Goal: Task Accomplishment & Management: Complete application form

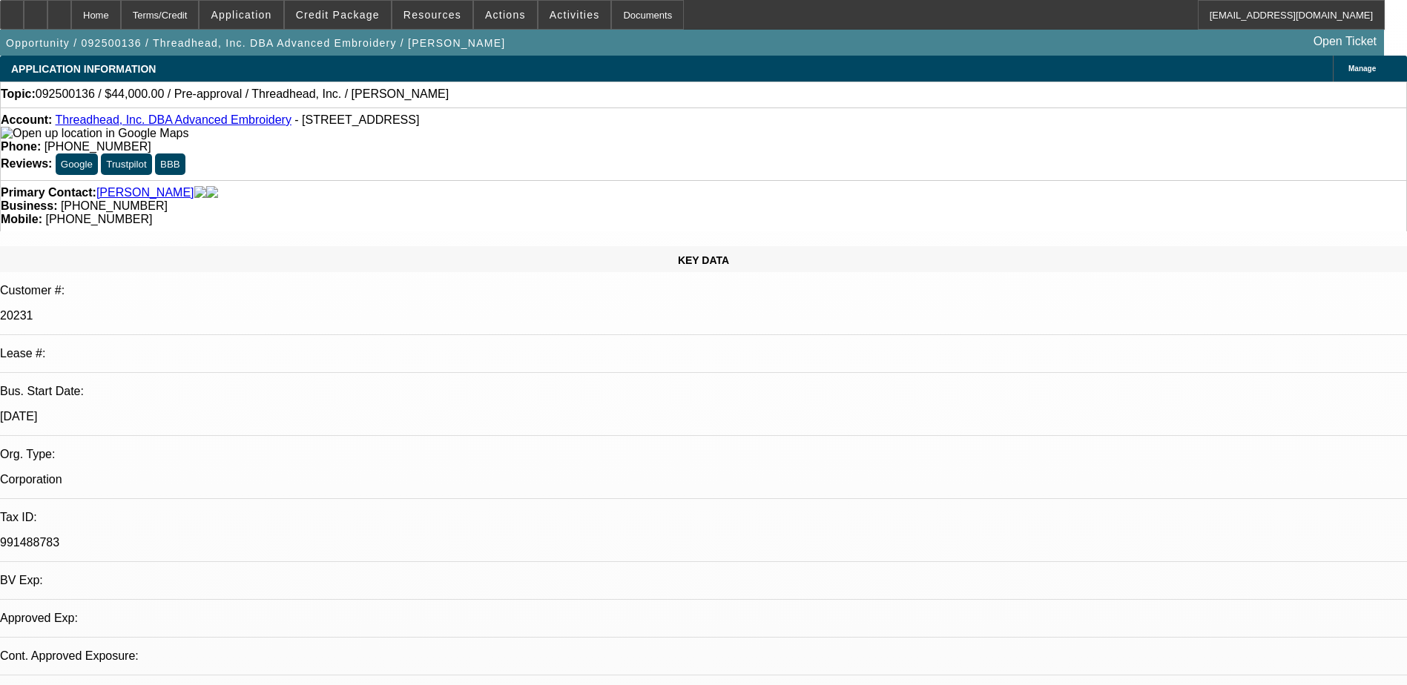
select select "0"
select select "2"
select select "0.1"
select select "1"
select select "2"
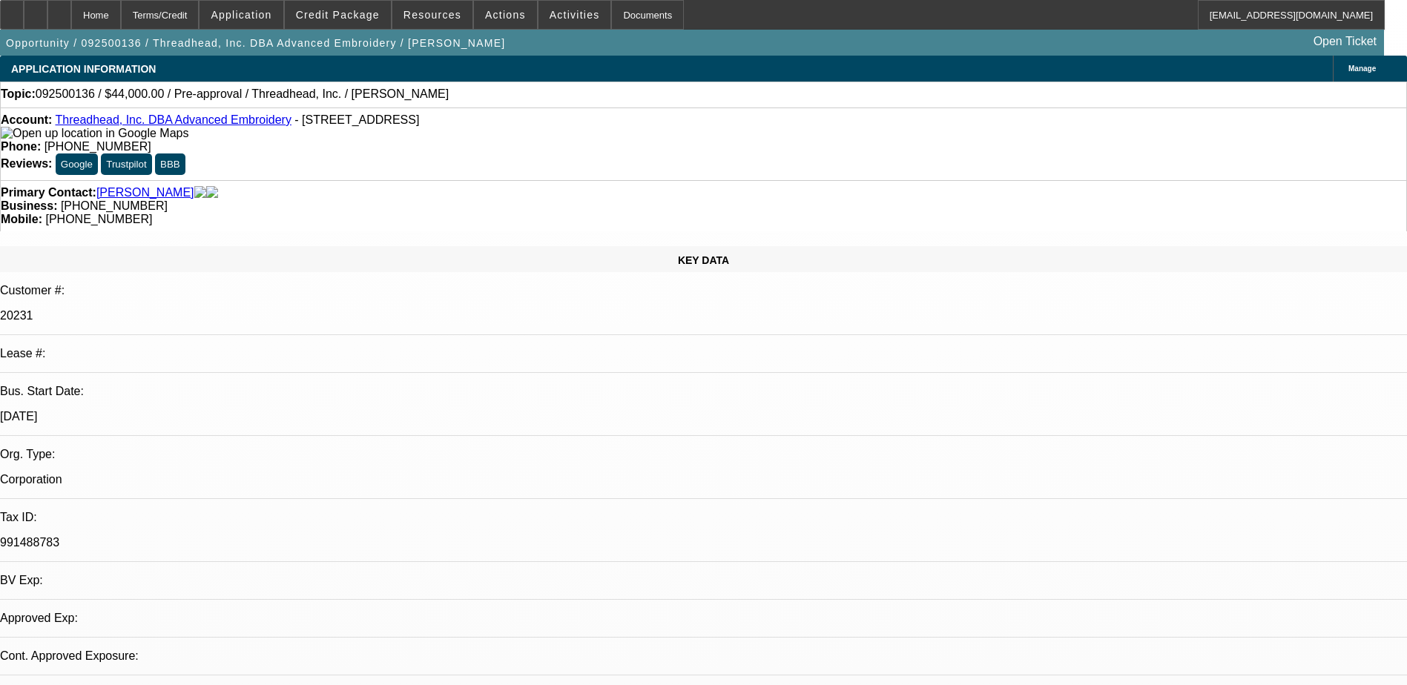
select select "4"
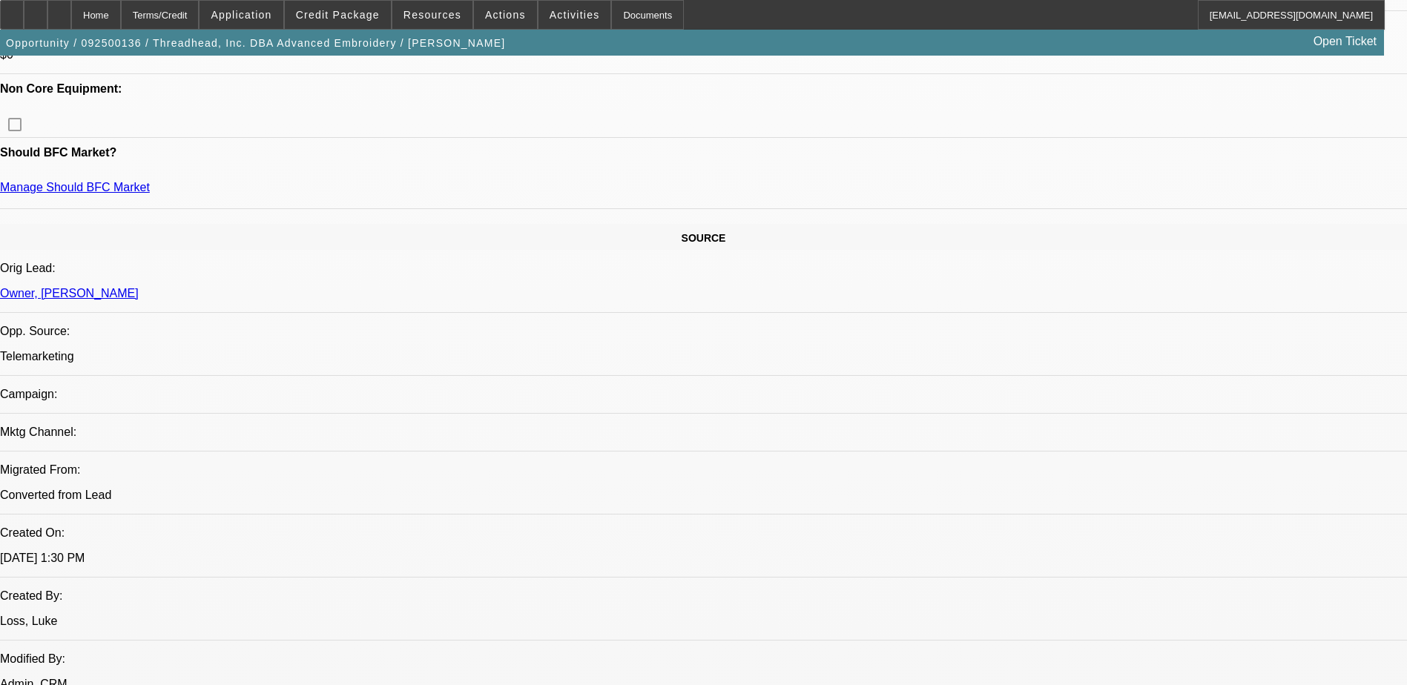
scroll to position [742, 0]
drag, startPoint x: 1050, startPoint y: 217, endPoint x: 1064, endPoint y: 214, distance: 14.6
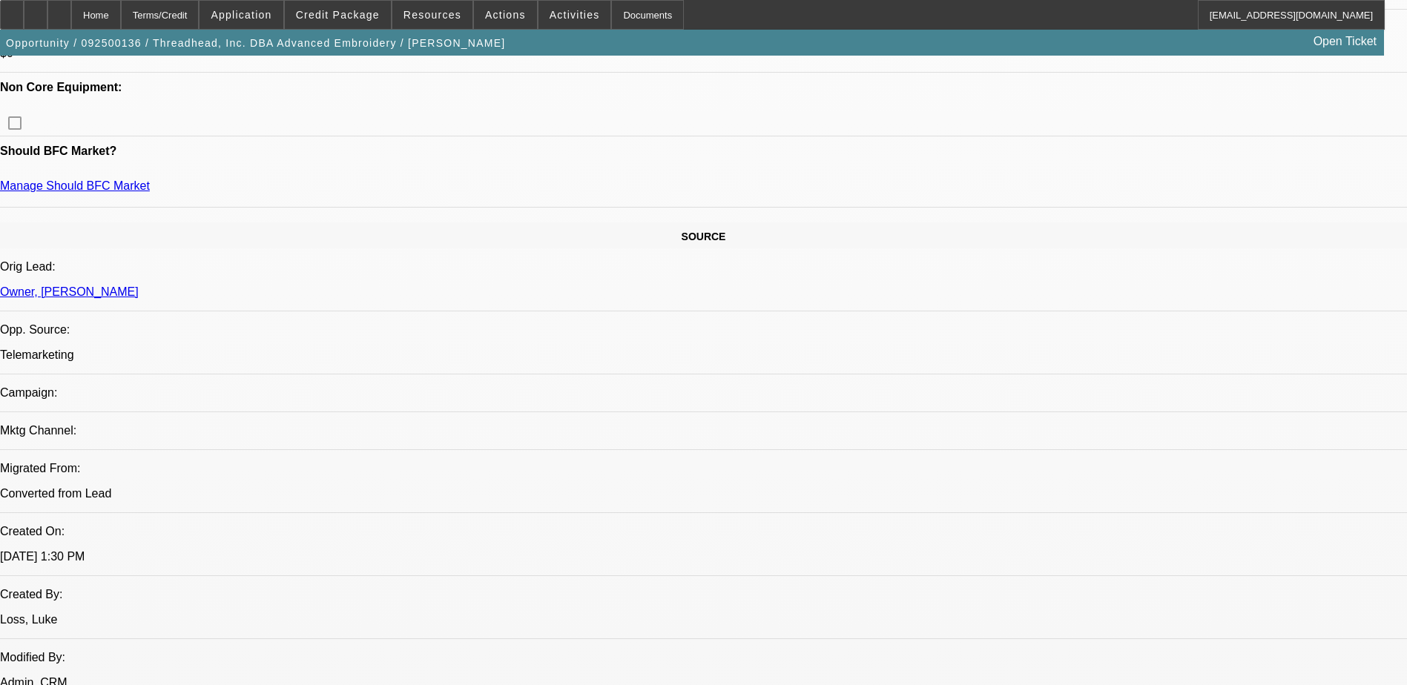
drag, startPoint x: 1192, startPoint y: 162, endPoint x: 1160, endPoint y: 141, distance: 38.5
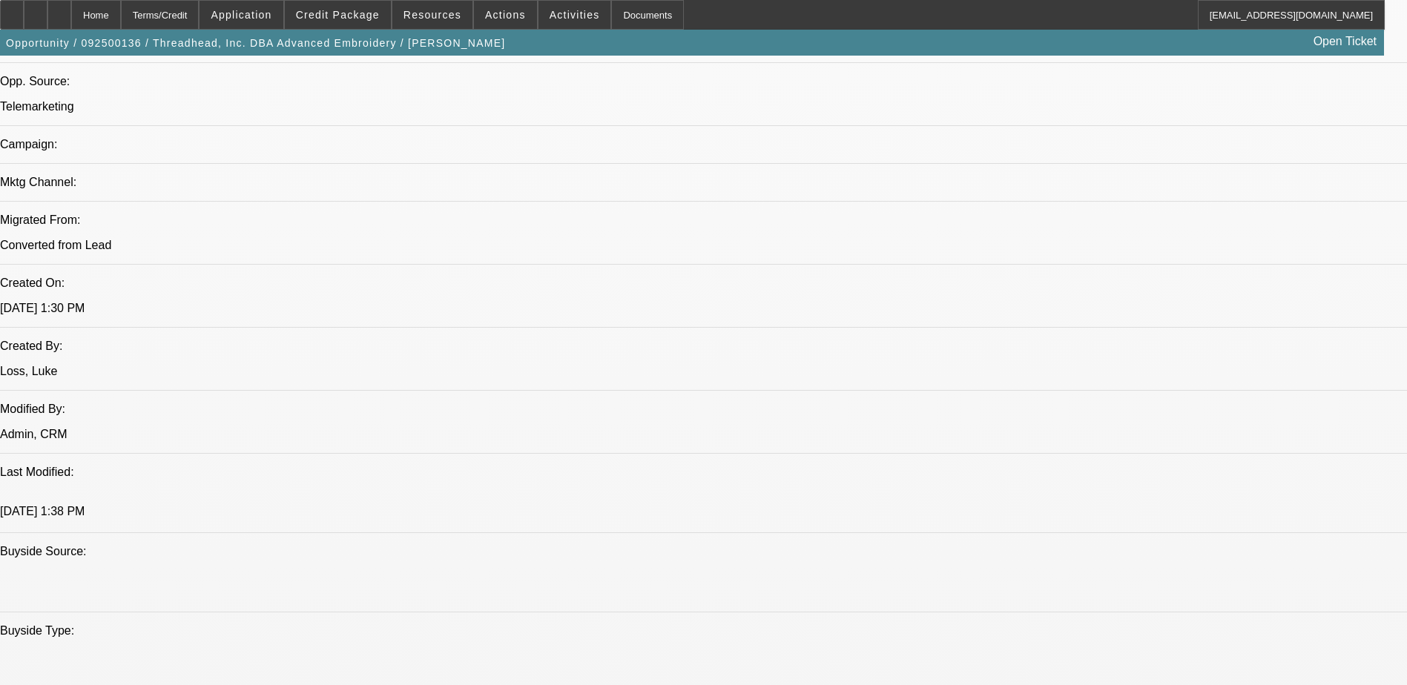
scroll to position [964, 0]
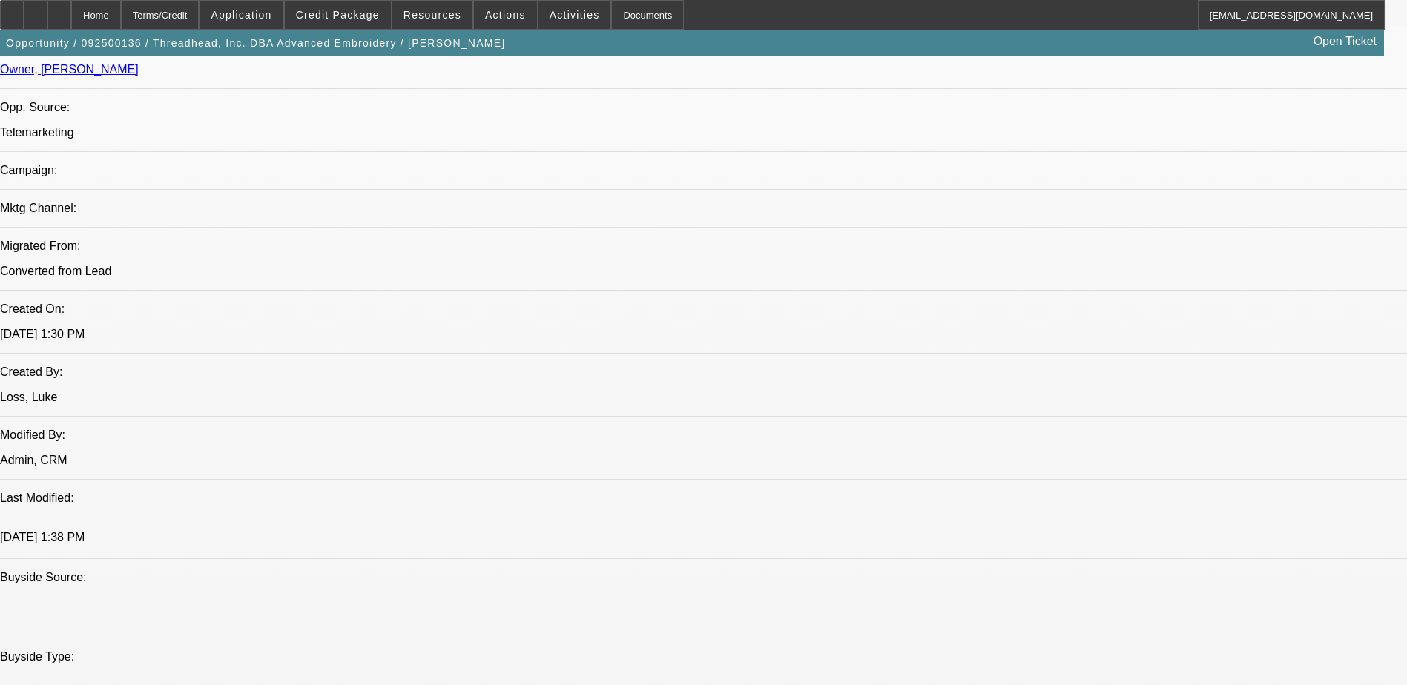
drag, startPoint x: 1134, startPoint y: 202, endPoint x: 1126, endPoint y: 199, distance: 8.0
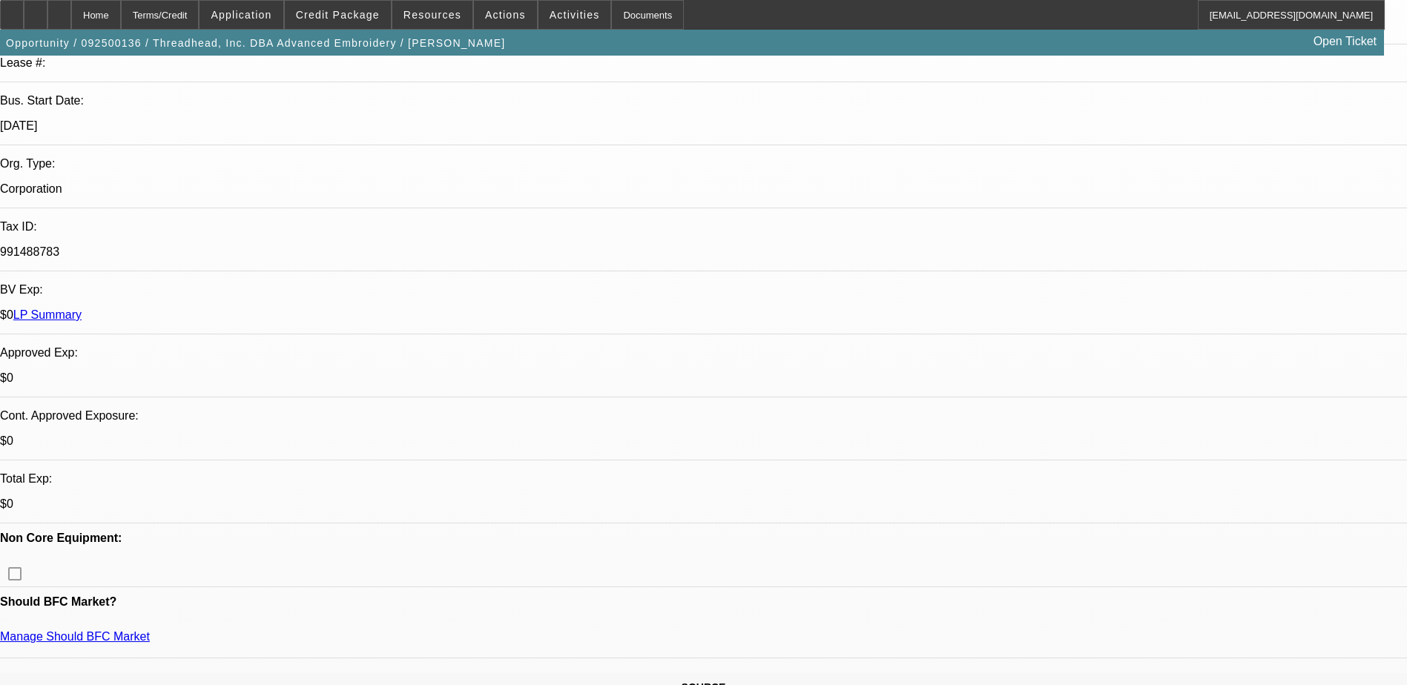
scroll to position [0, 0]
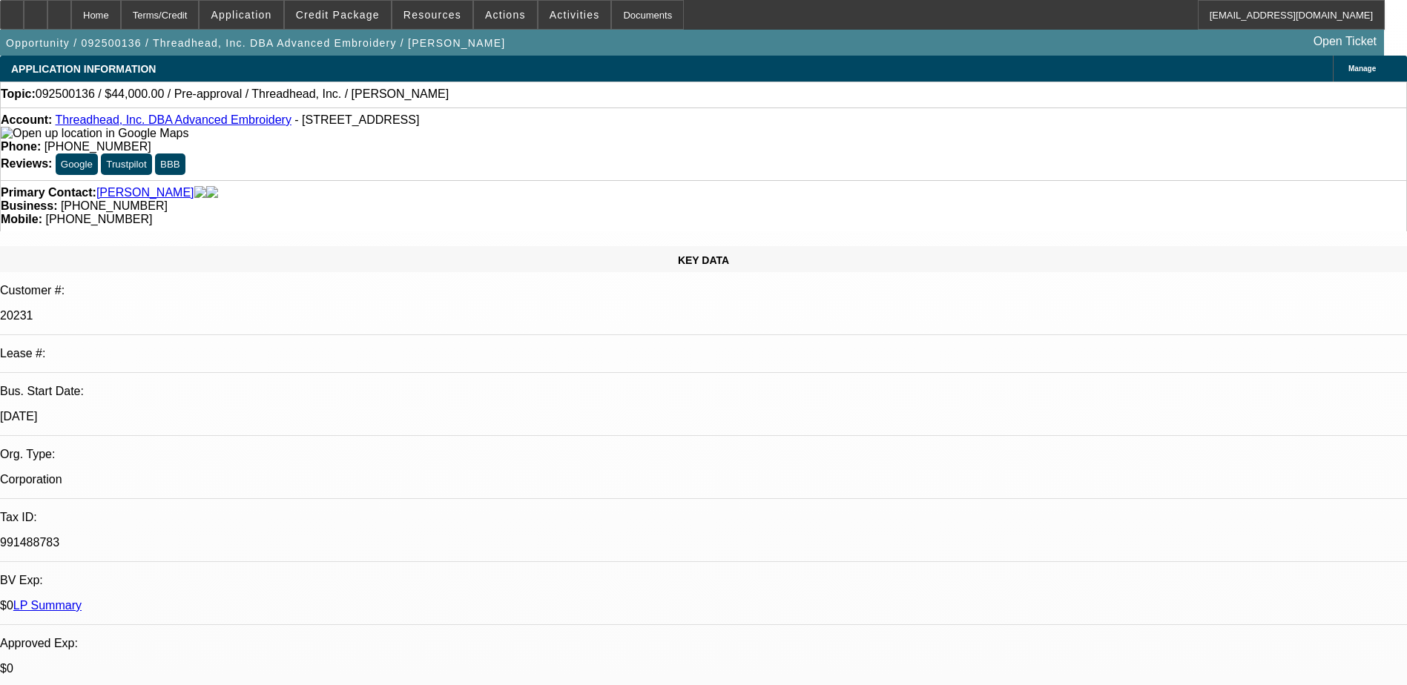
click at [1077, 22] on div "Home Terms/Credit Application Credit Package Resources Actions Activities Docum…" at bounding box center [692, 15] width 1384 height 30
click at [549, 14] on span "Activities" at bounding box center [574, 15] width 50 height 12
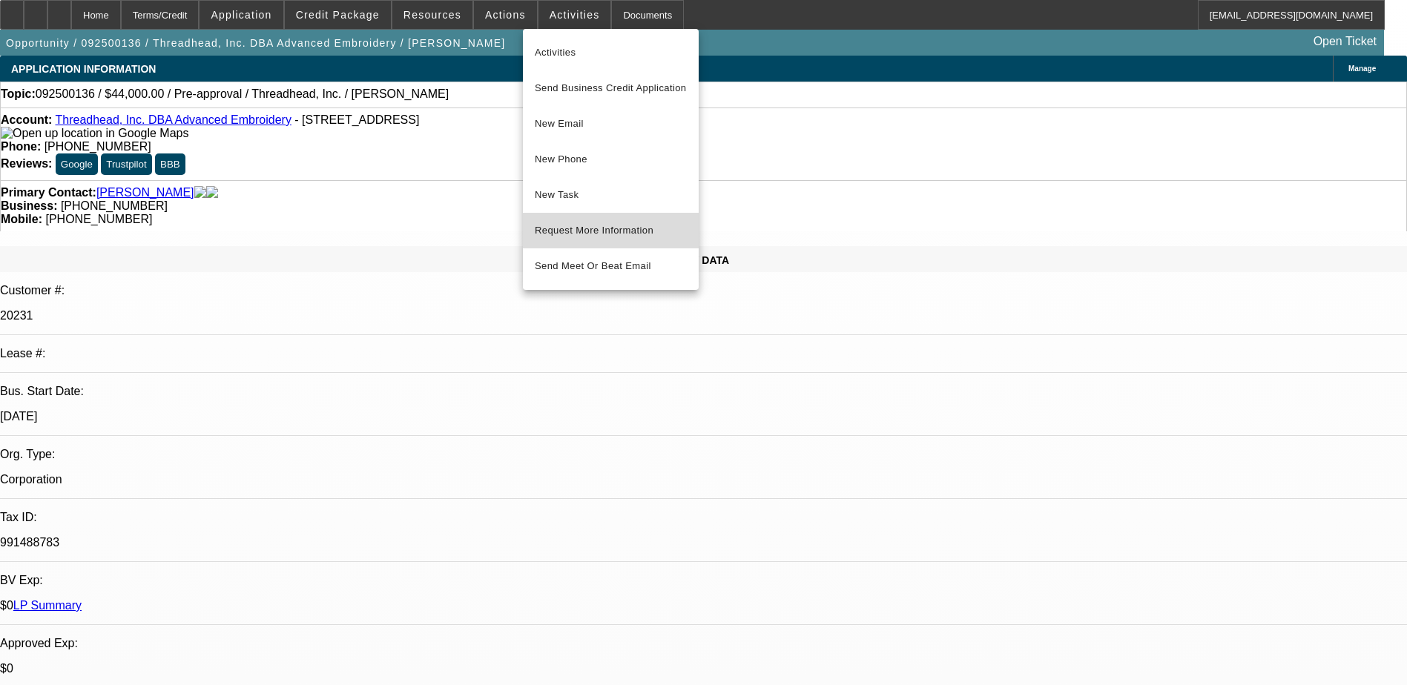
click at [630, 227] on span "Request More Information" at bounding box center [611, 231] width 152 height 18
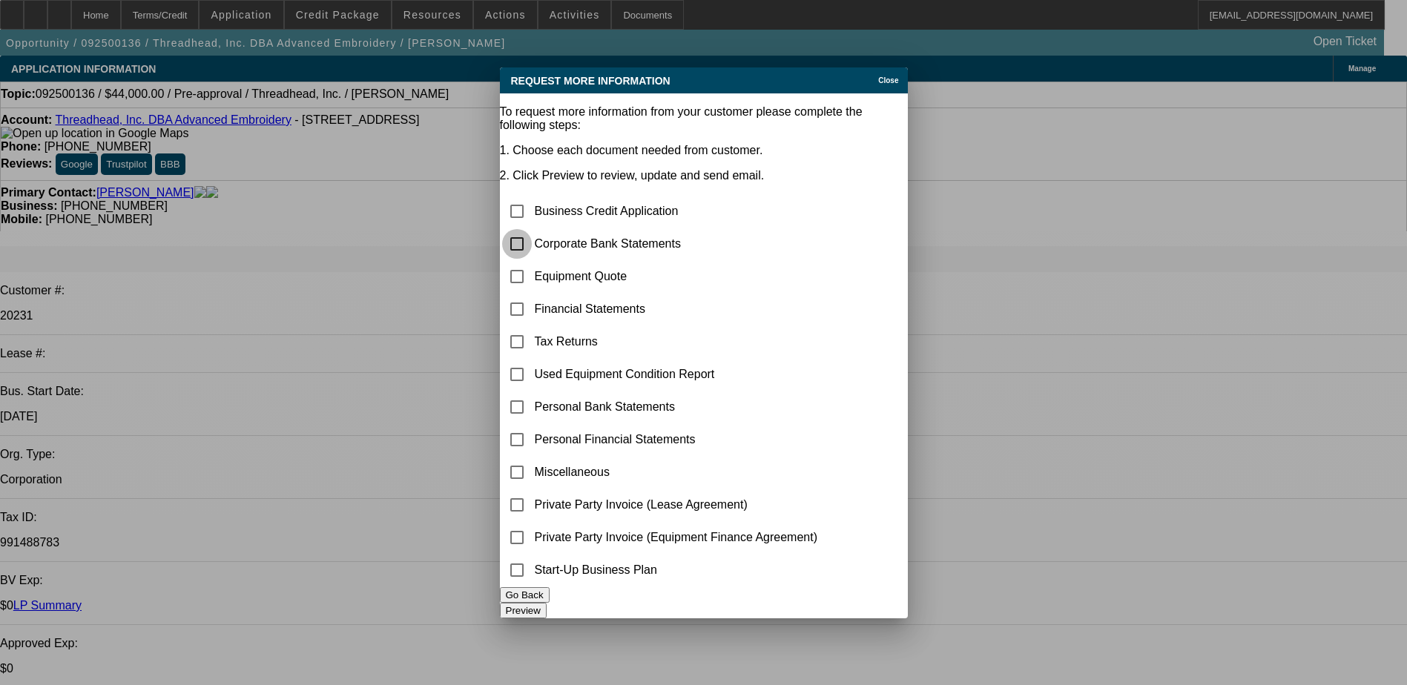
click at [532, 229] on input "checkbox" at bounding box center [517, 244] width 30 height 30
checkbox input "true"
click at [532, 262] on input "checkbox" at bounding box center [517, 277] width 30 height 30
checkbox input "false"
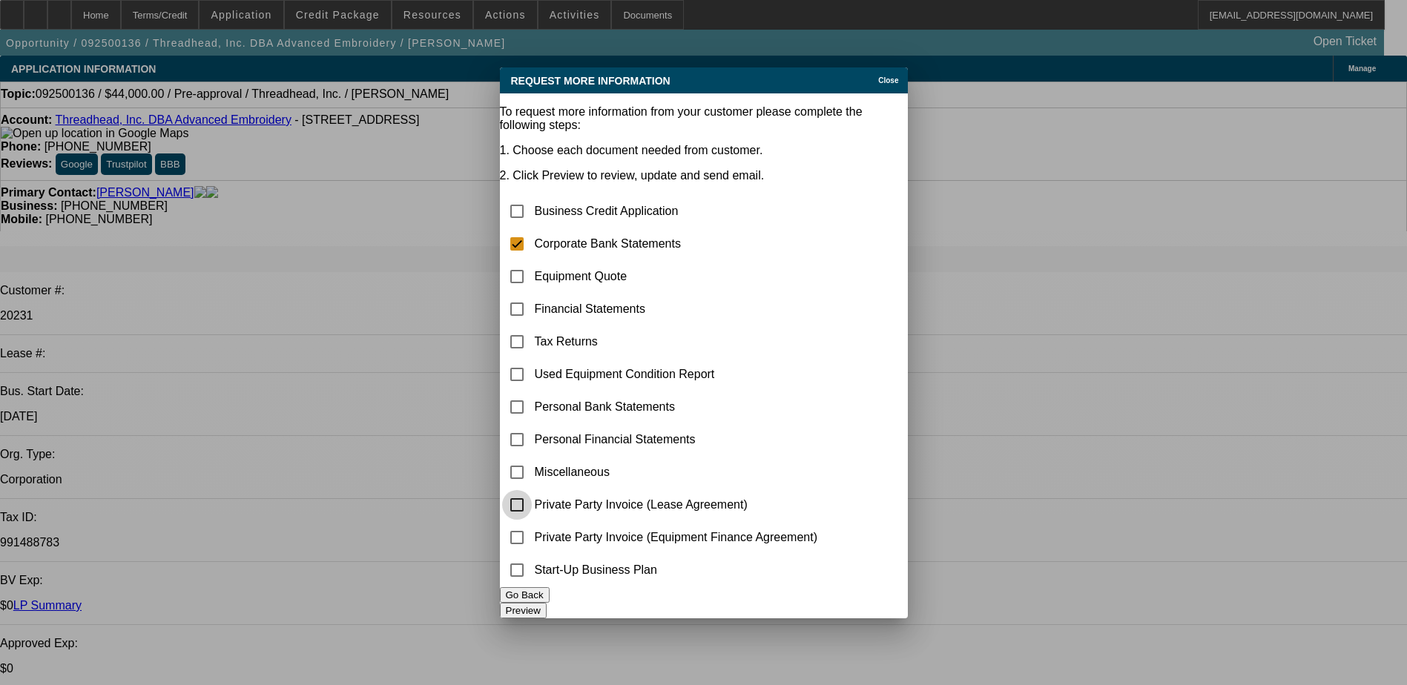
click at [532, 490] on input "checkbox" at bounding box center [517, 505] width 30 height 30
checkbox input "true"
click at [547, 610] on button "Preview" at bounding box center [523, 611] width 47 height 16
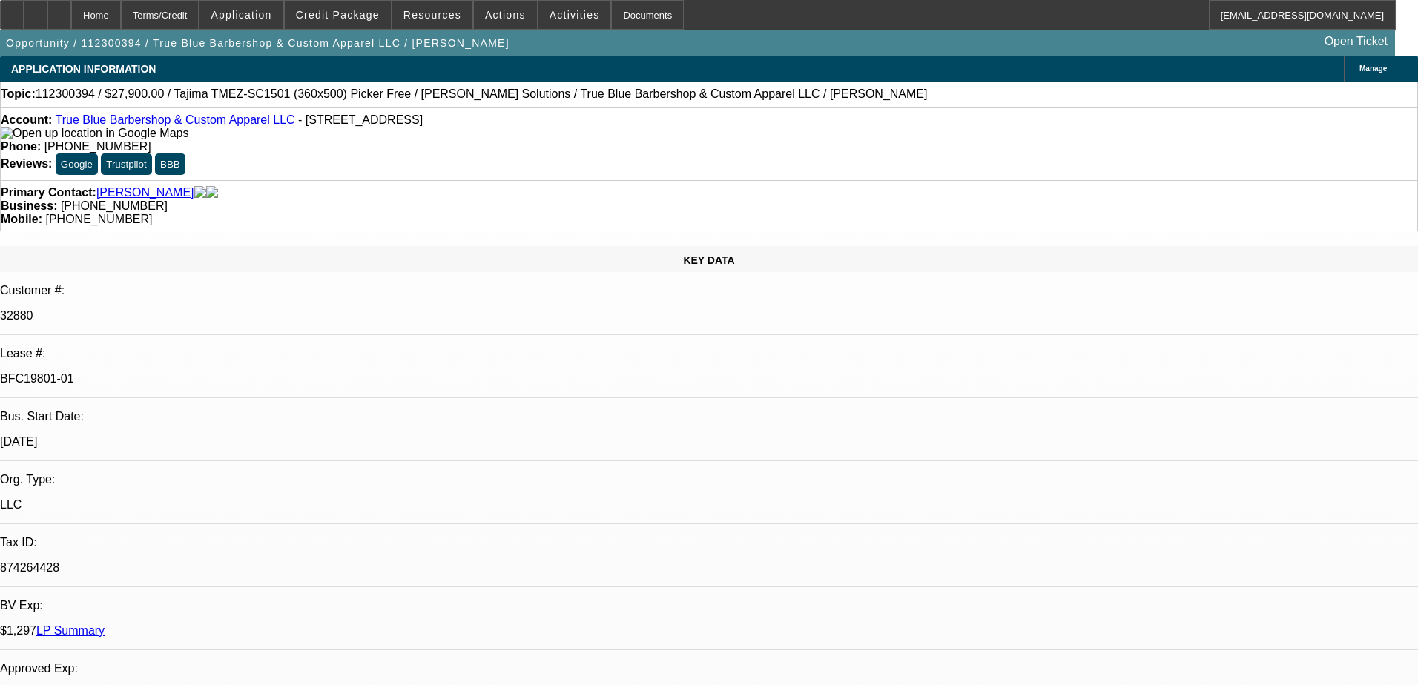
select select "0.1"
select select "2"
select select "0.1"
select select "4"
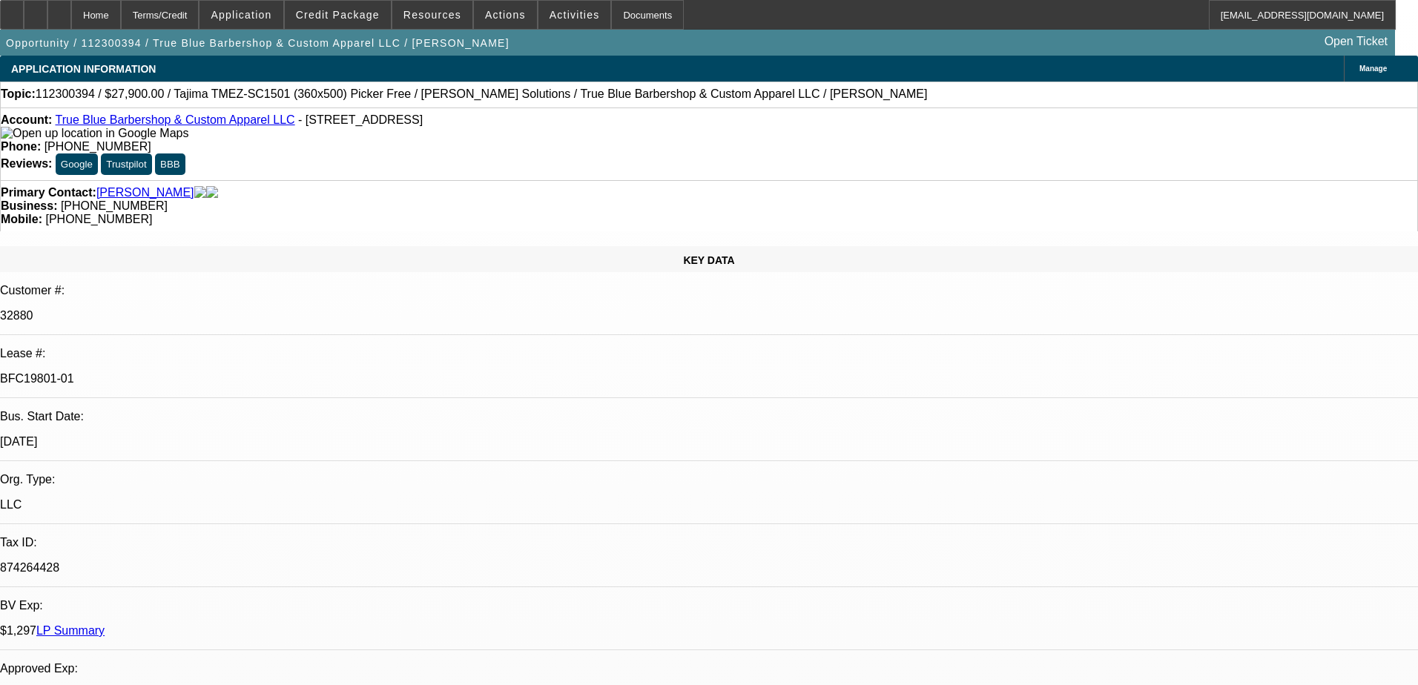
select select "0.1"
select select "2"
select select "0.1"
select select "4"
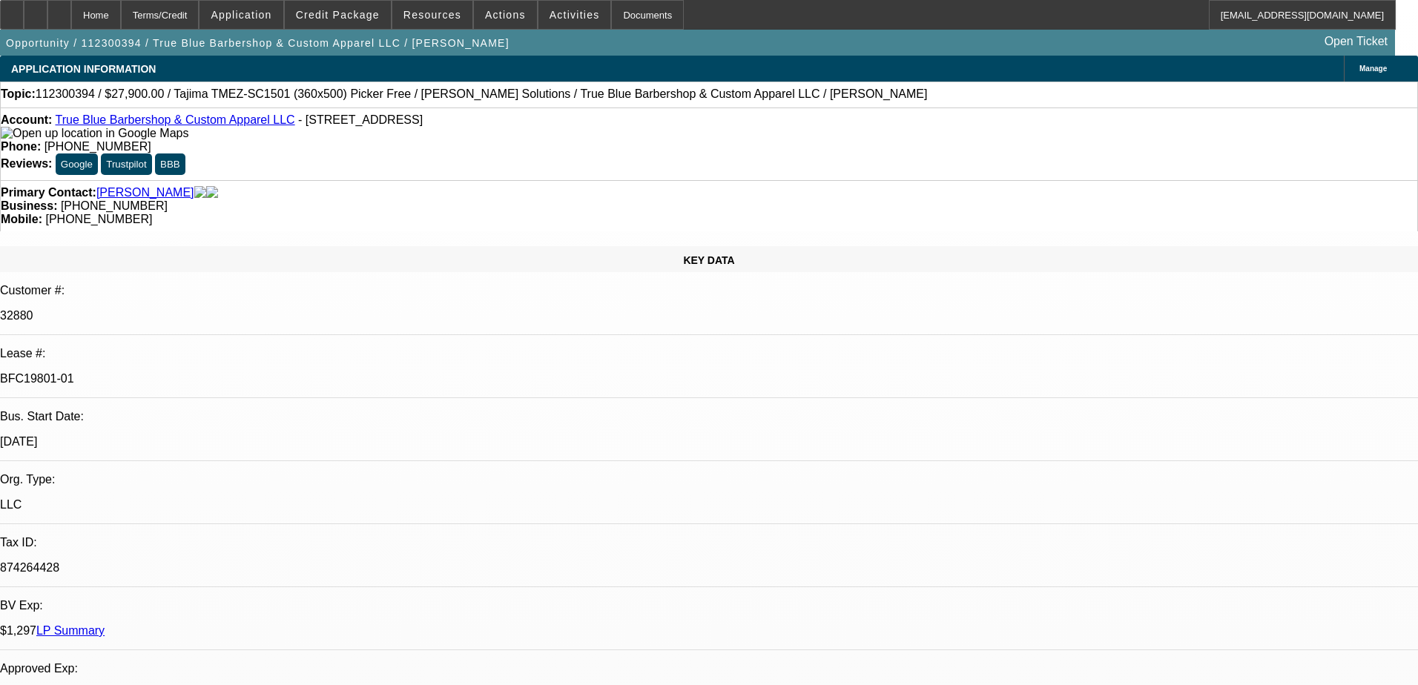
select select "0"
select select "2"
select select "0.1"
select select "4"
